Goal: Obtain resource: Obtain resource

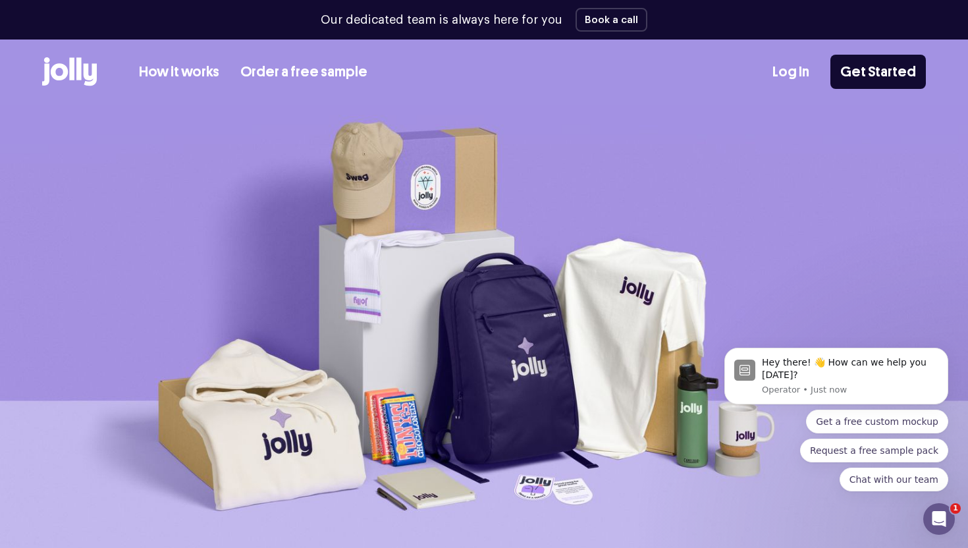
click at [186, 74] on link "How it works" at bounding box center [179, 72] width 80 height 22
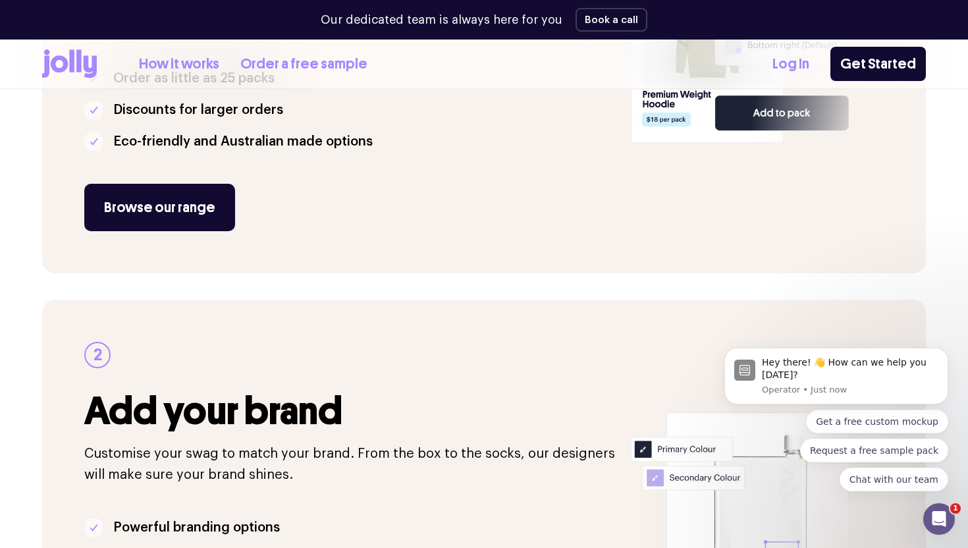
scroll to position [425, 0]
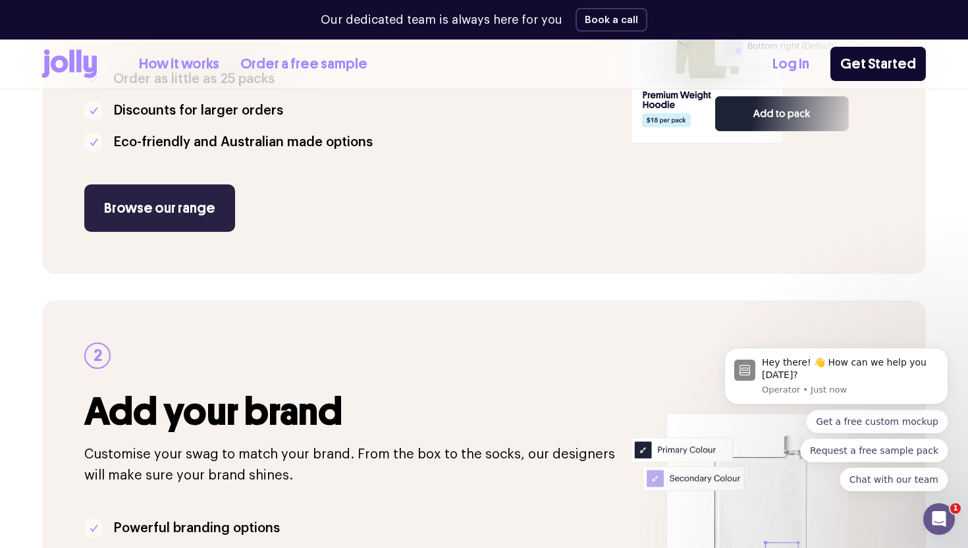
click at [171, 209] on link "Browse our range" at bounding box center [159, 207] width 151 height 47
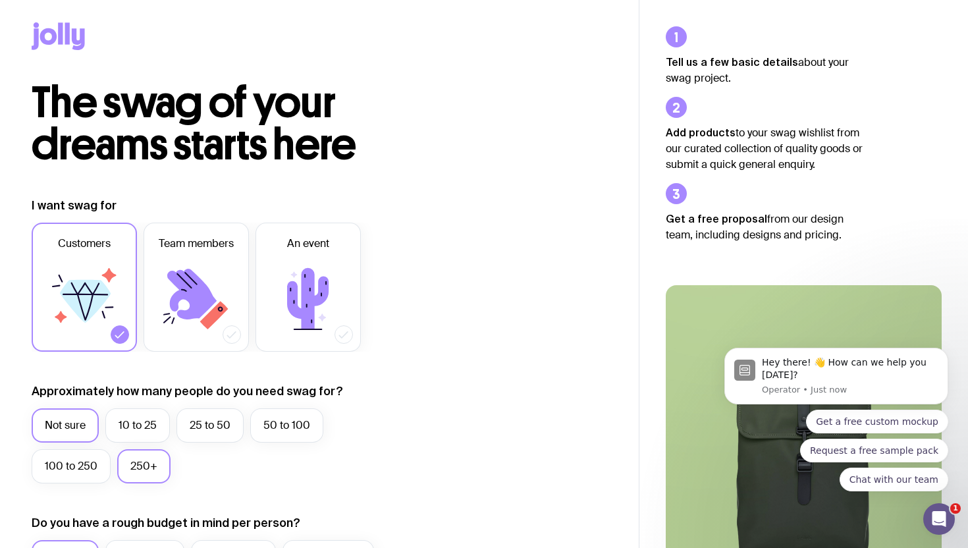
click at [146, 471] on label "250+" at bounding box center [143, 466] width 53 height 34
click at [0, 0] on input "250+" at bounding box center [0, 0] width 0 height 0
click at [305, 250] on span "An event" at bounding box center [308, 244] width 42 height 16
click at [0, 0] on input "An event" at bounding box center [0, 0] width 0 height 0
click at [126, 279] on label "Customers" at bounding box center [84, 287] width 105 height 129
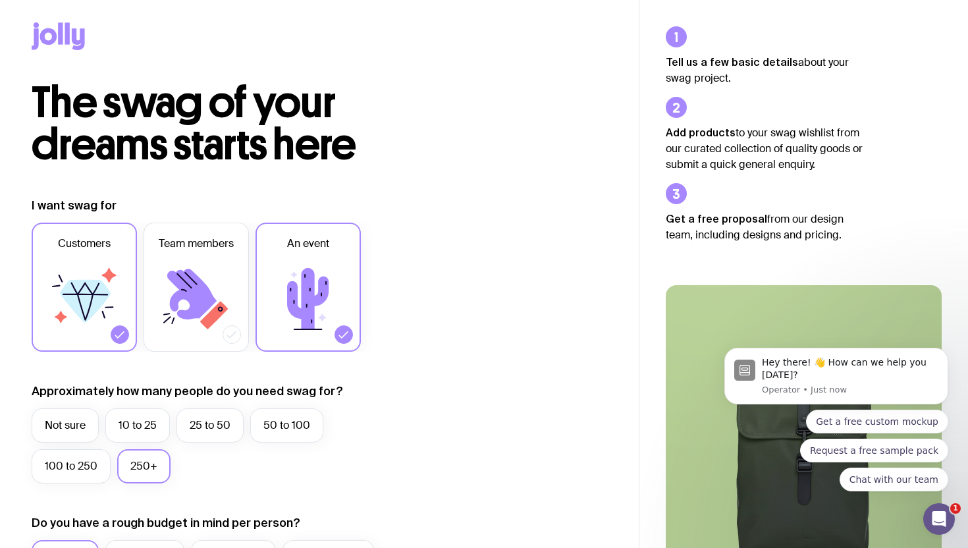
click at [0, 0] on input "Customers" at bounding box center [0, 0] width 0 height 0
